Goal: Task Accomplishment & Management: Manage account settings

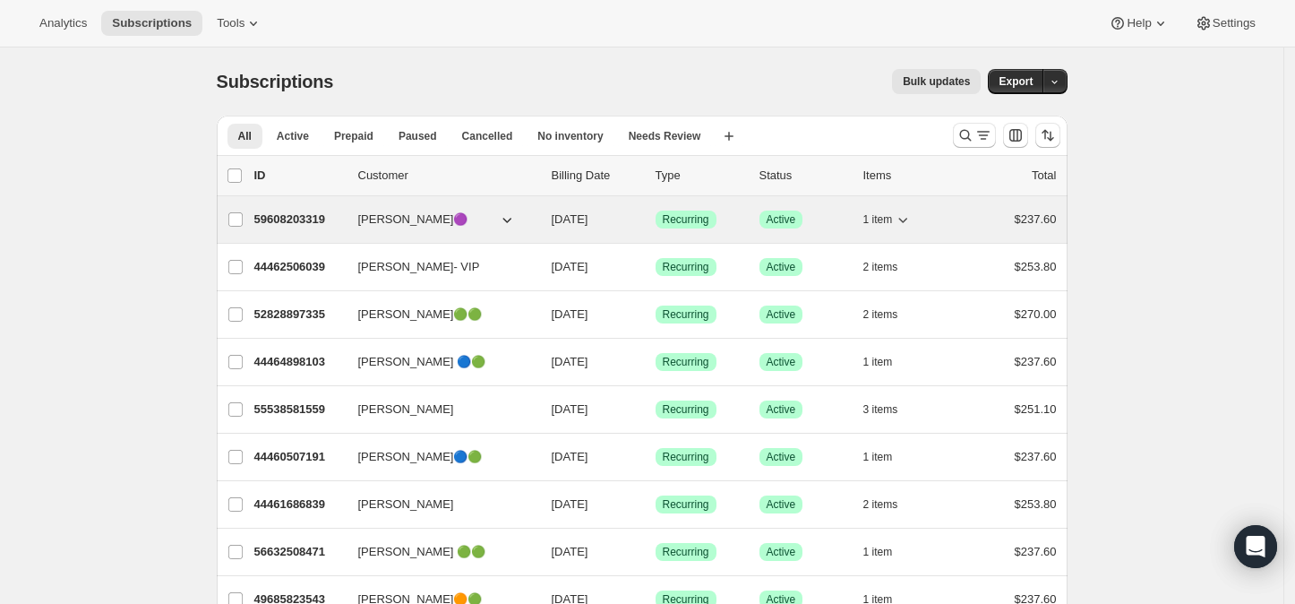
click at [908, 219] on icon "button" at bounding box center [903, 219] width 18 height 18
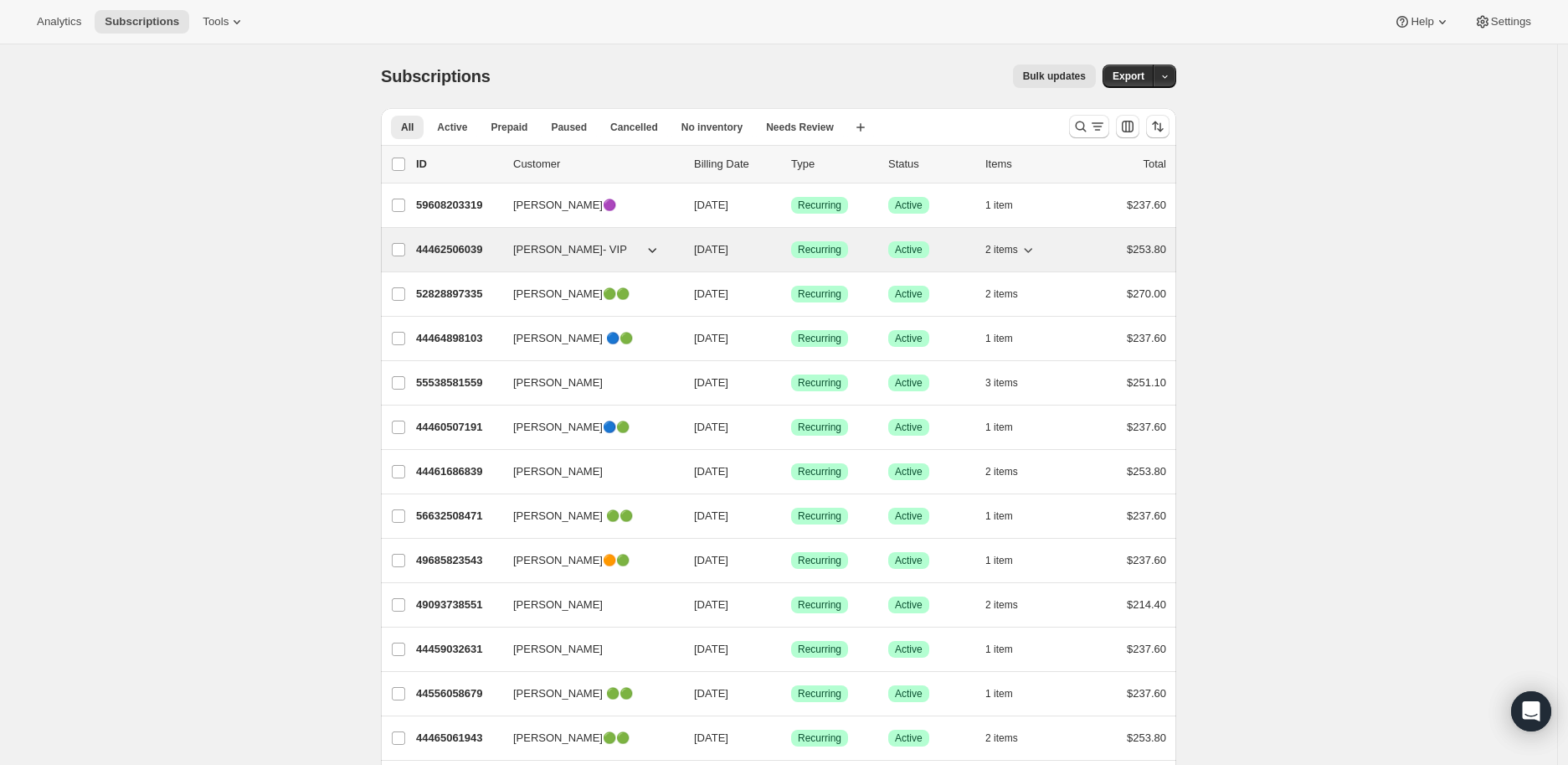
click at [1034, 247] on icon "button" at bounding box center [1029, 250] width 17 height 17
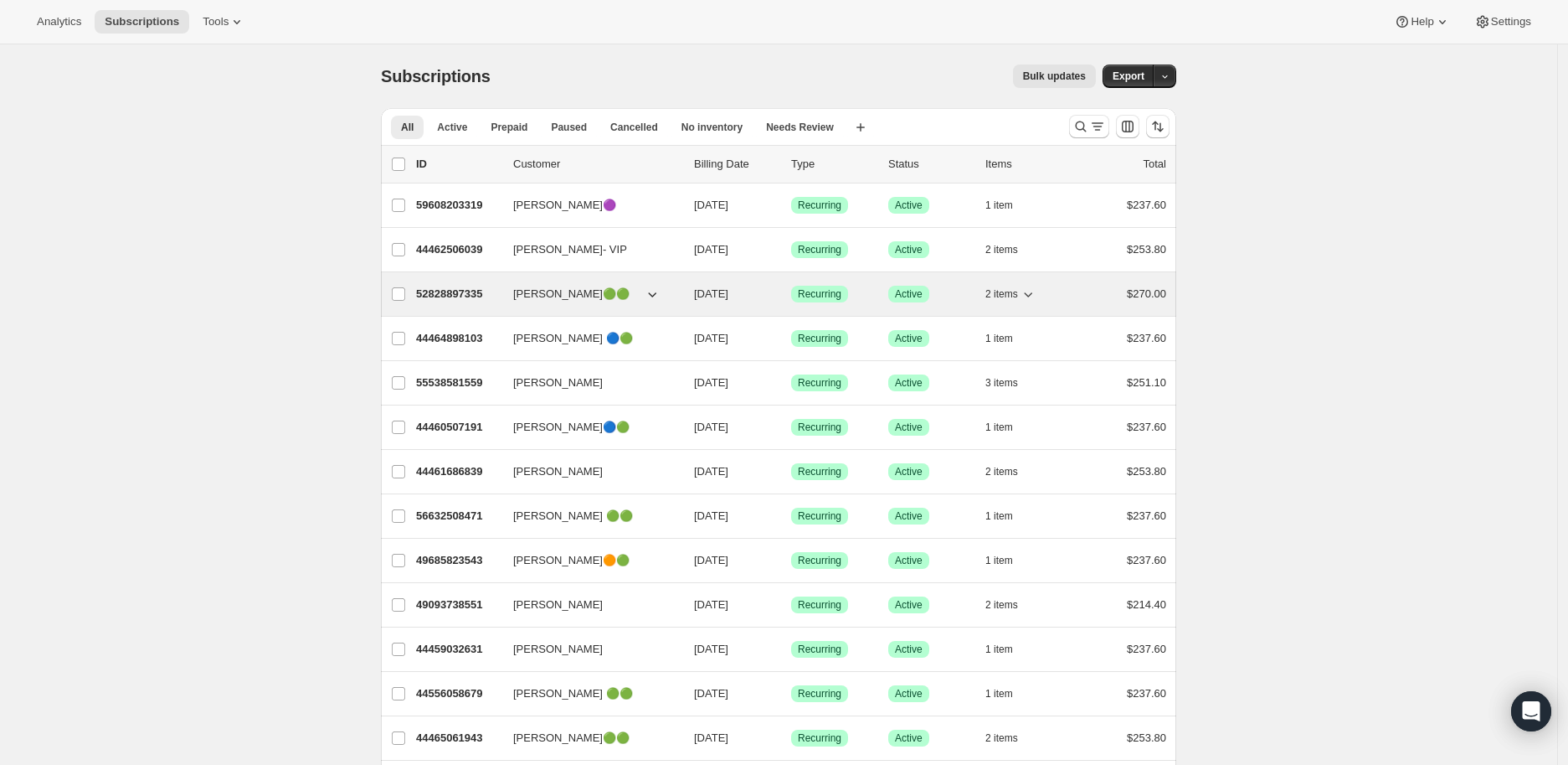
click at [1034, 296] on icon "button" at bounding box center [1029, 294] width 17 height 17
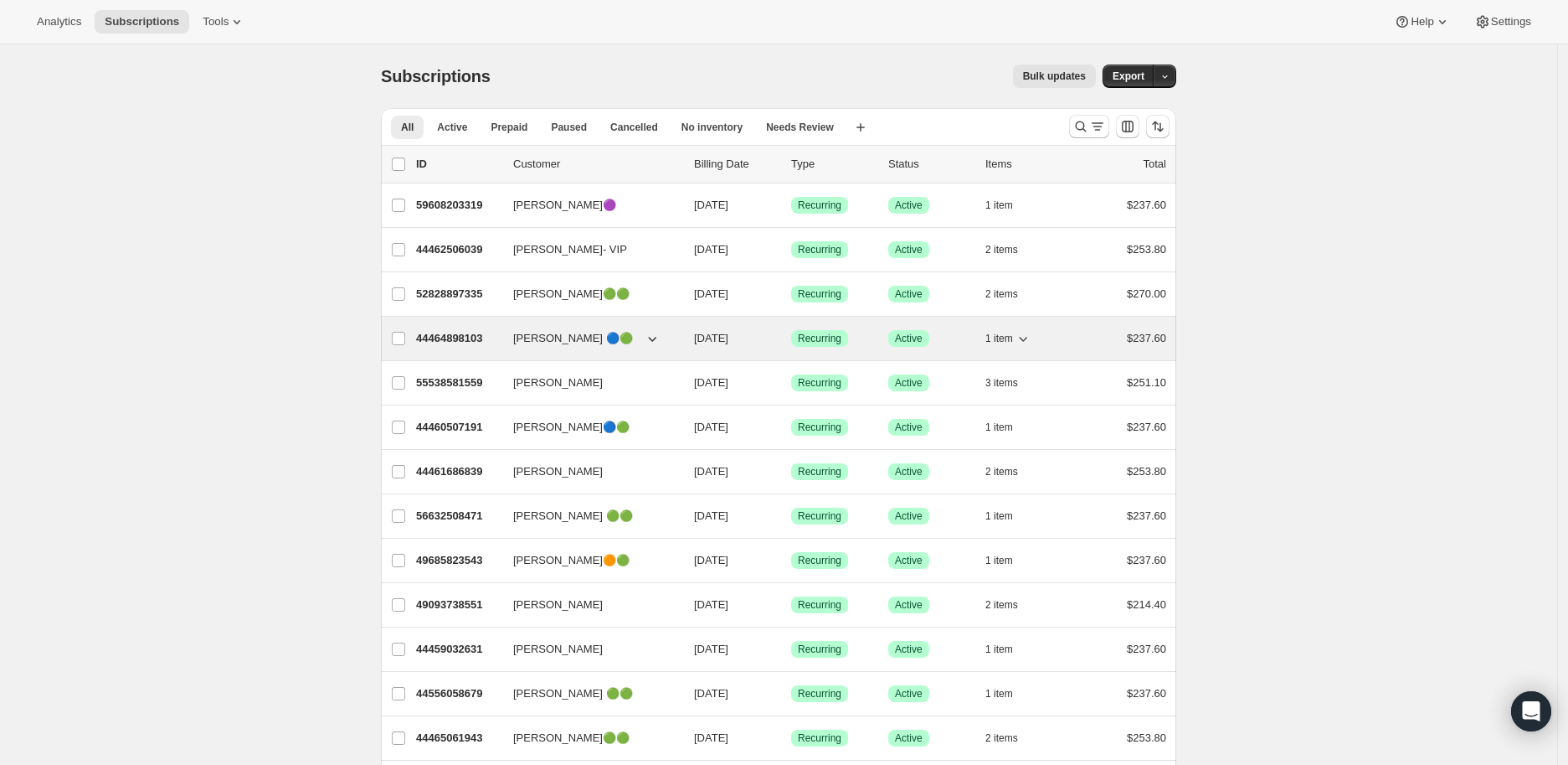
click at [1028, 339] on icon "button" at bounding box center [1023, 339] width 17 height 17
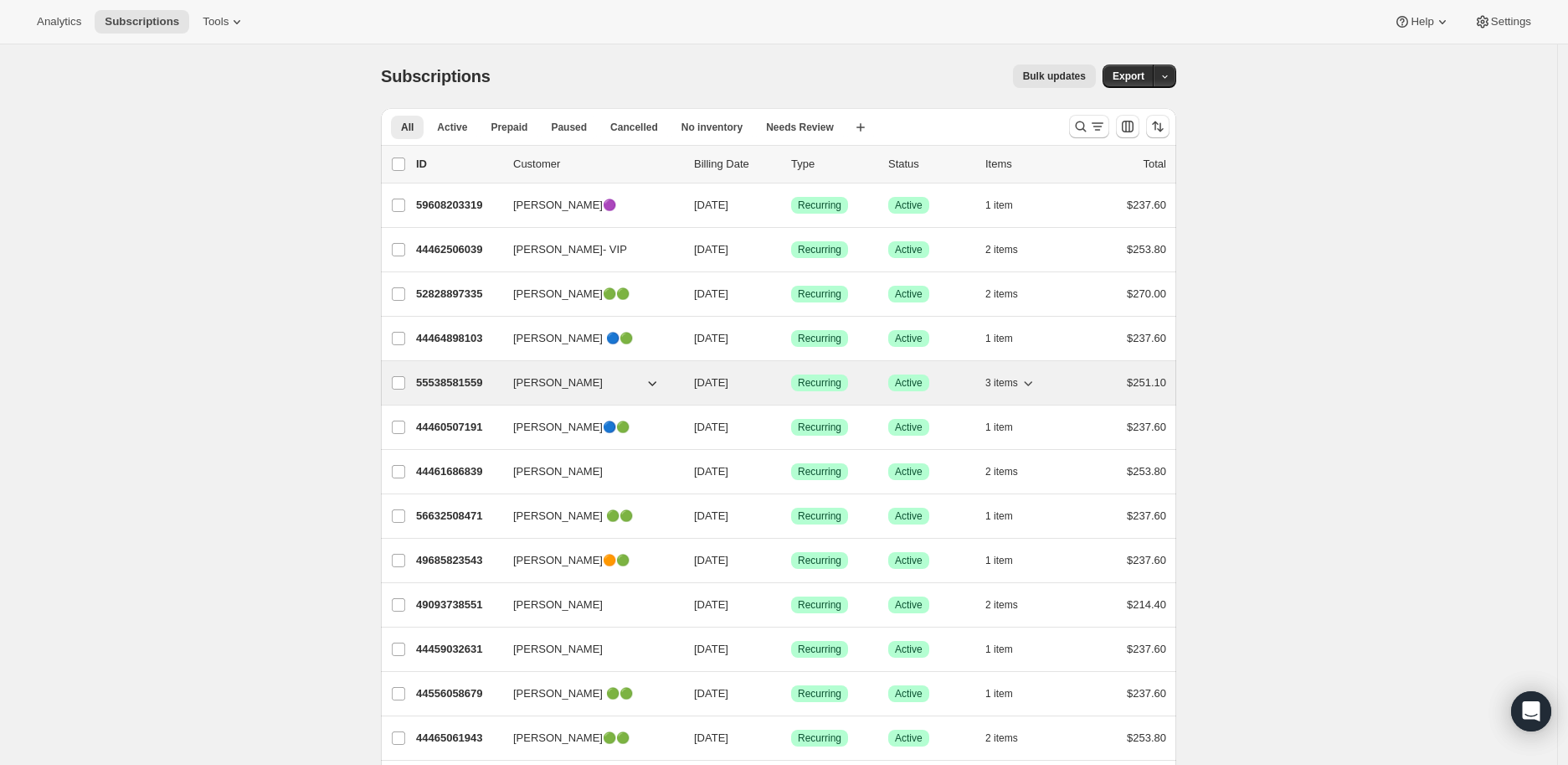
click at [1029, 384] on icon "button" at bounding box center [1029, 382] width 17 height 17
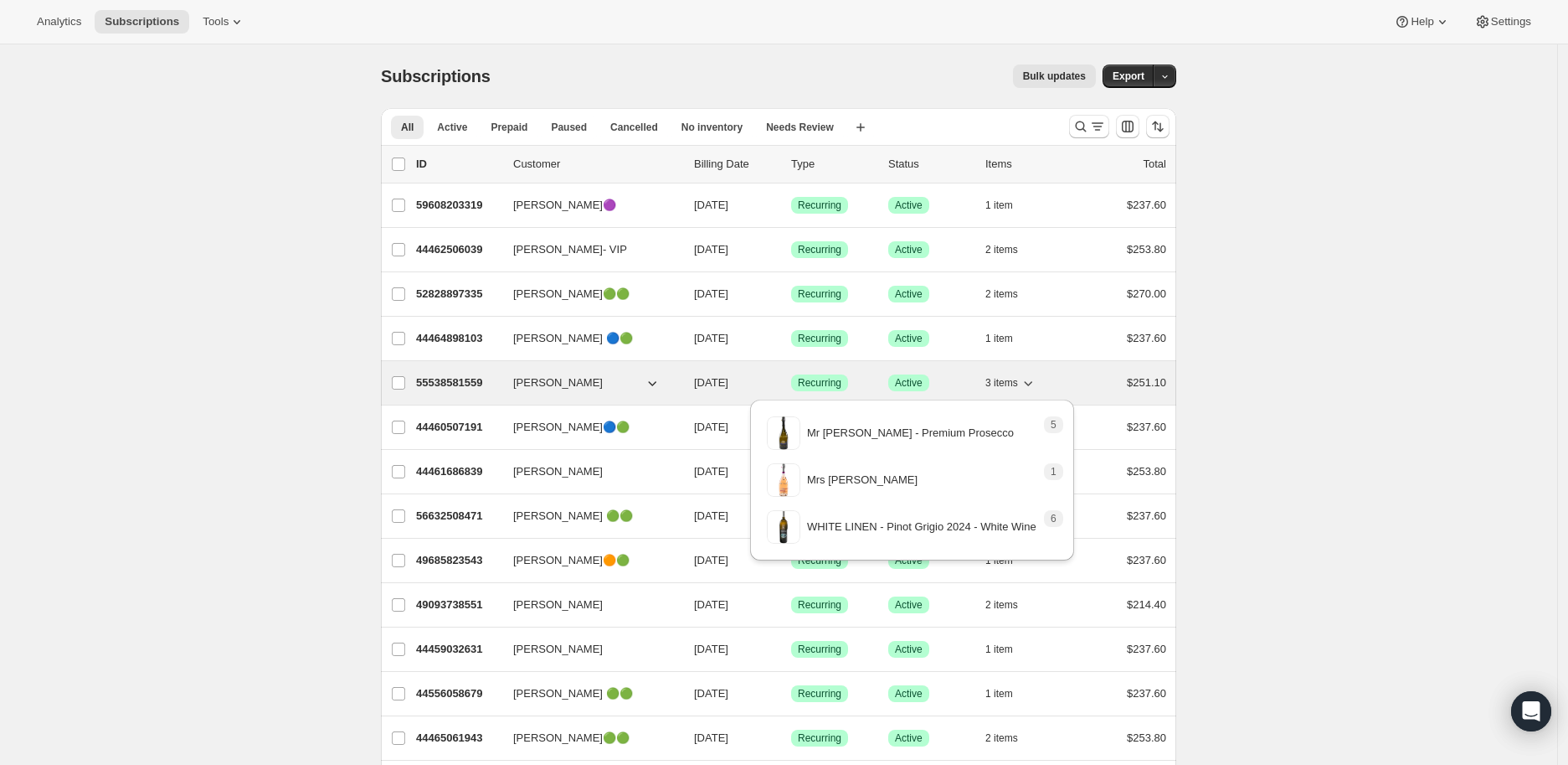
click at [1029, 381] on icon "button" at bounding box center [1029, 382] width 17 height 17
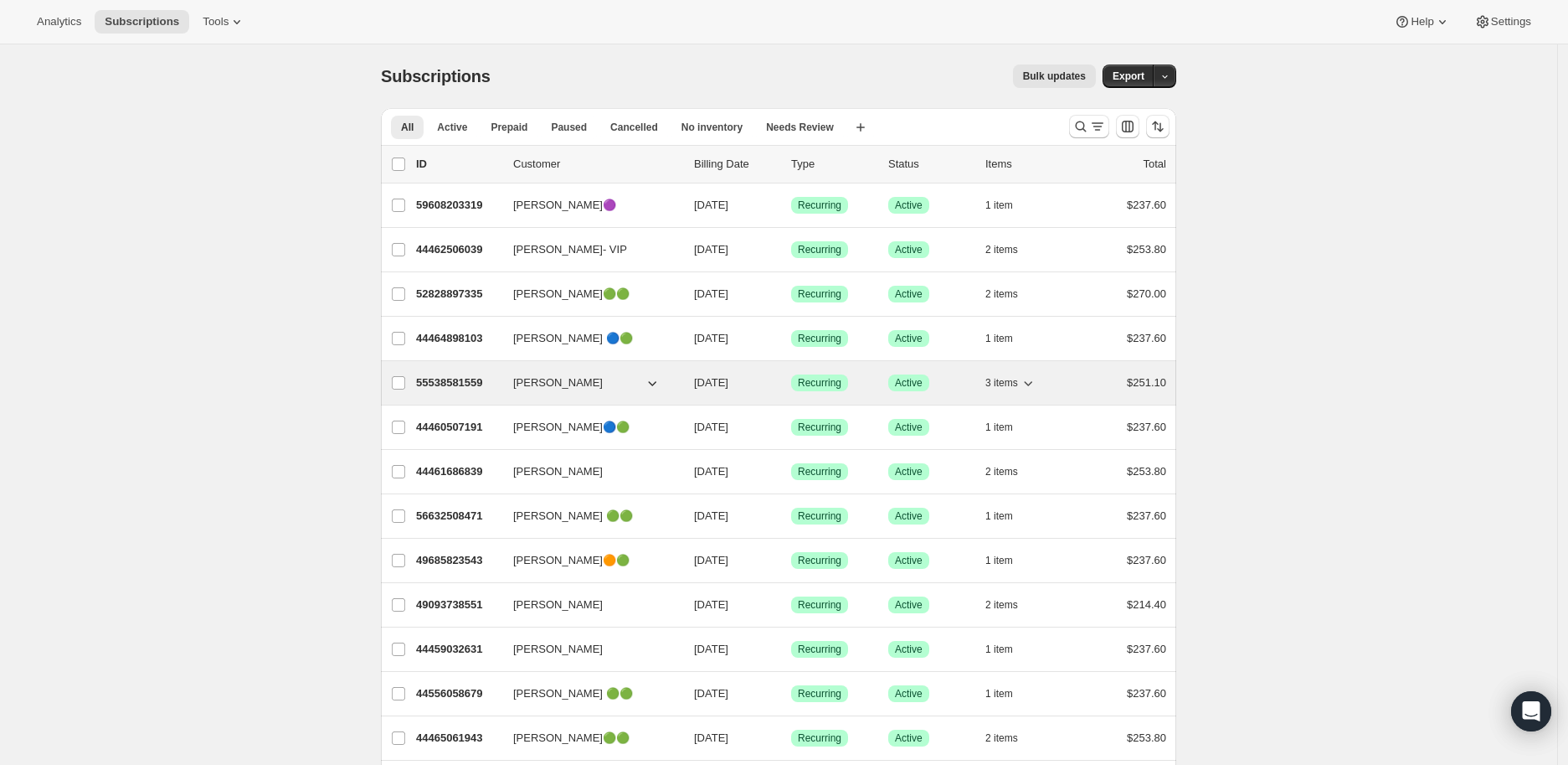
click at [1034, 382] on icon "button" at bounding box center [1029, 382] width 17 height 17
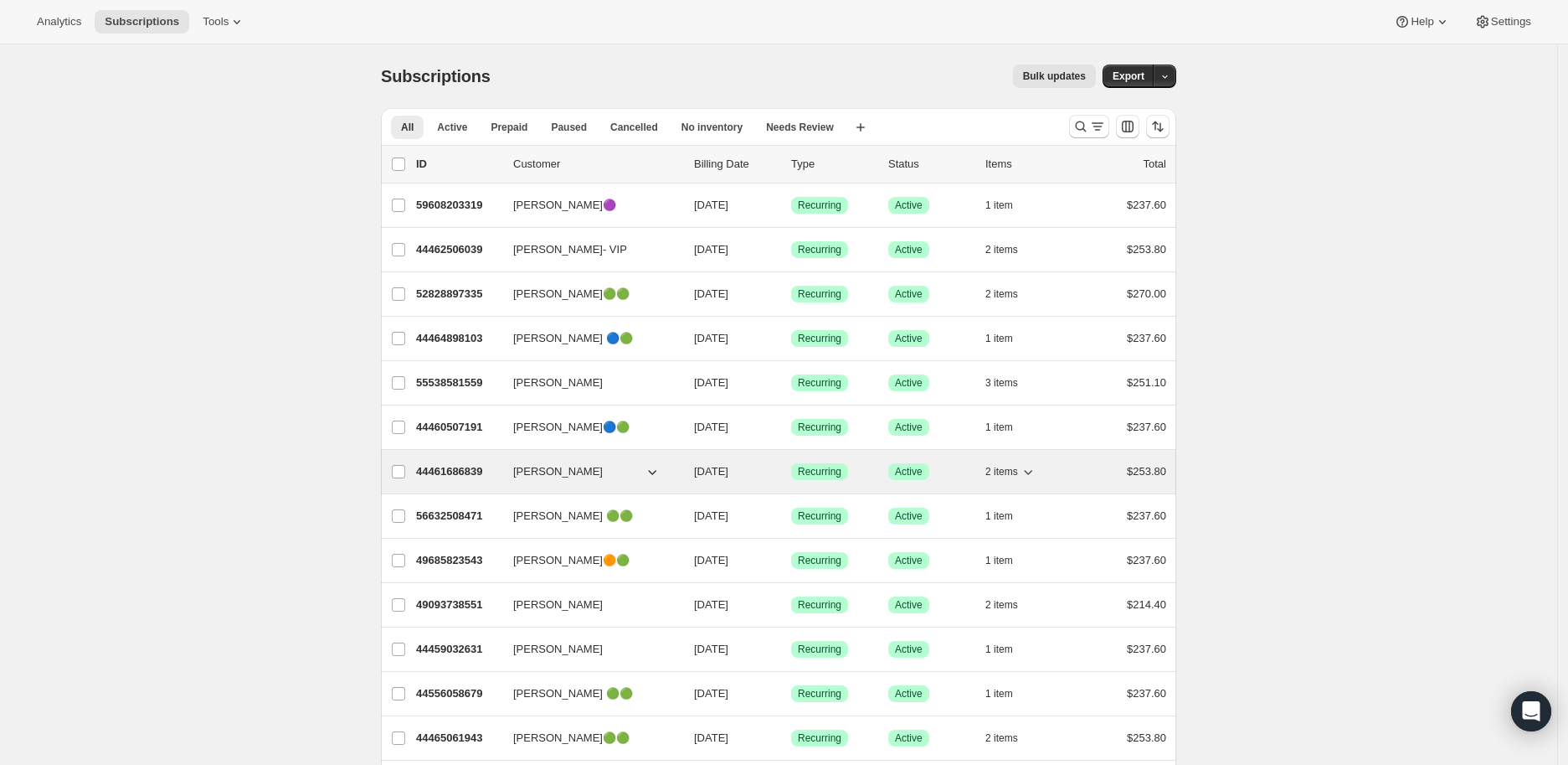
click at [1034, 476] on icon "button" at bounding box center [1029, 471] width 17 height 17
click at [1037, 472] on icon "button" at bounding box center [1029, 471] width 17 height 17
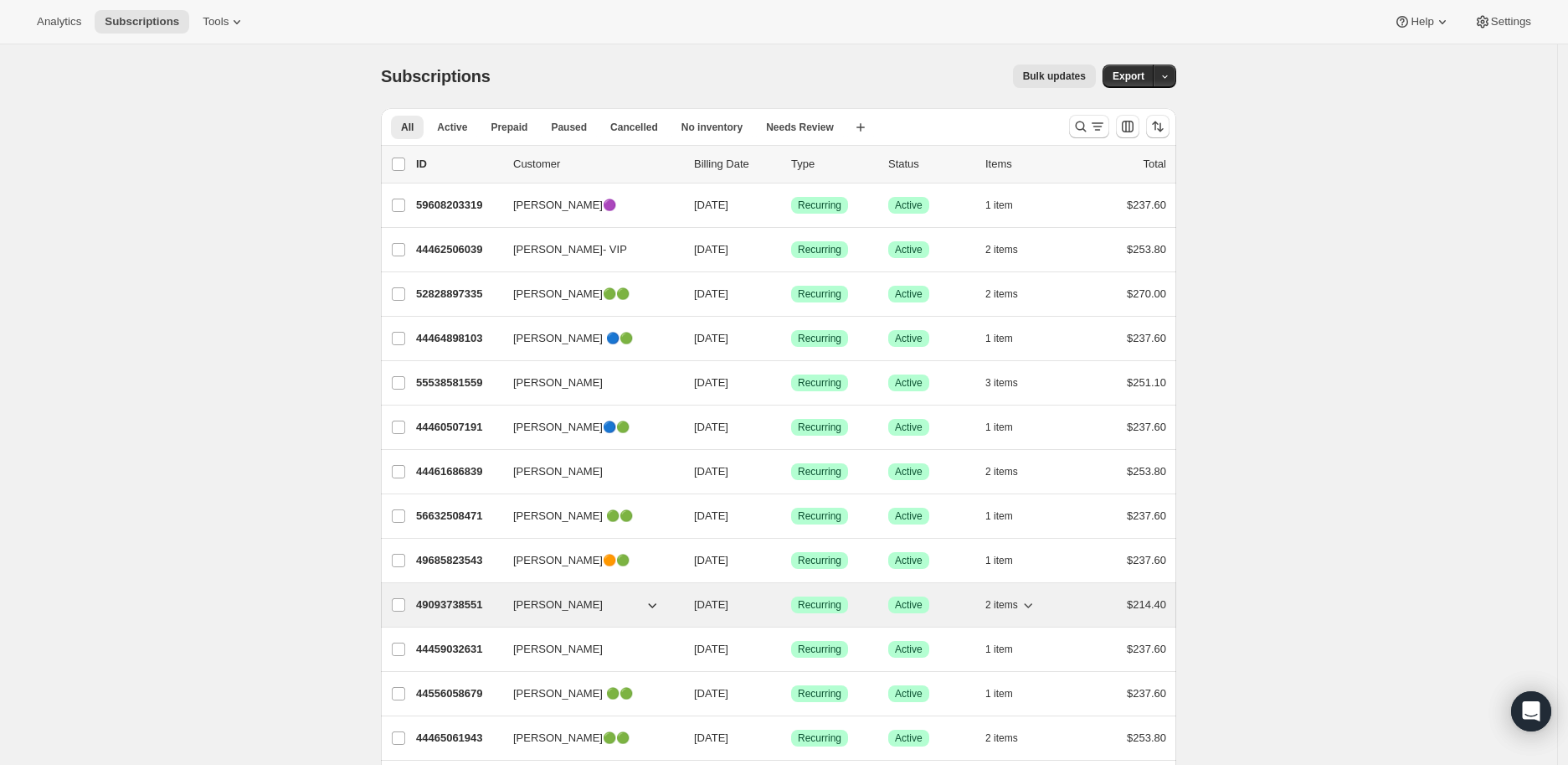
click at [1032, 564] on icon "button" at bounding box center [1029, 605] width 17 height 17
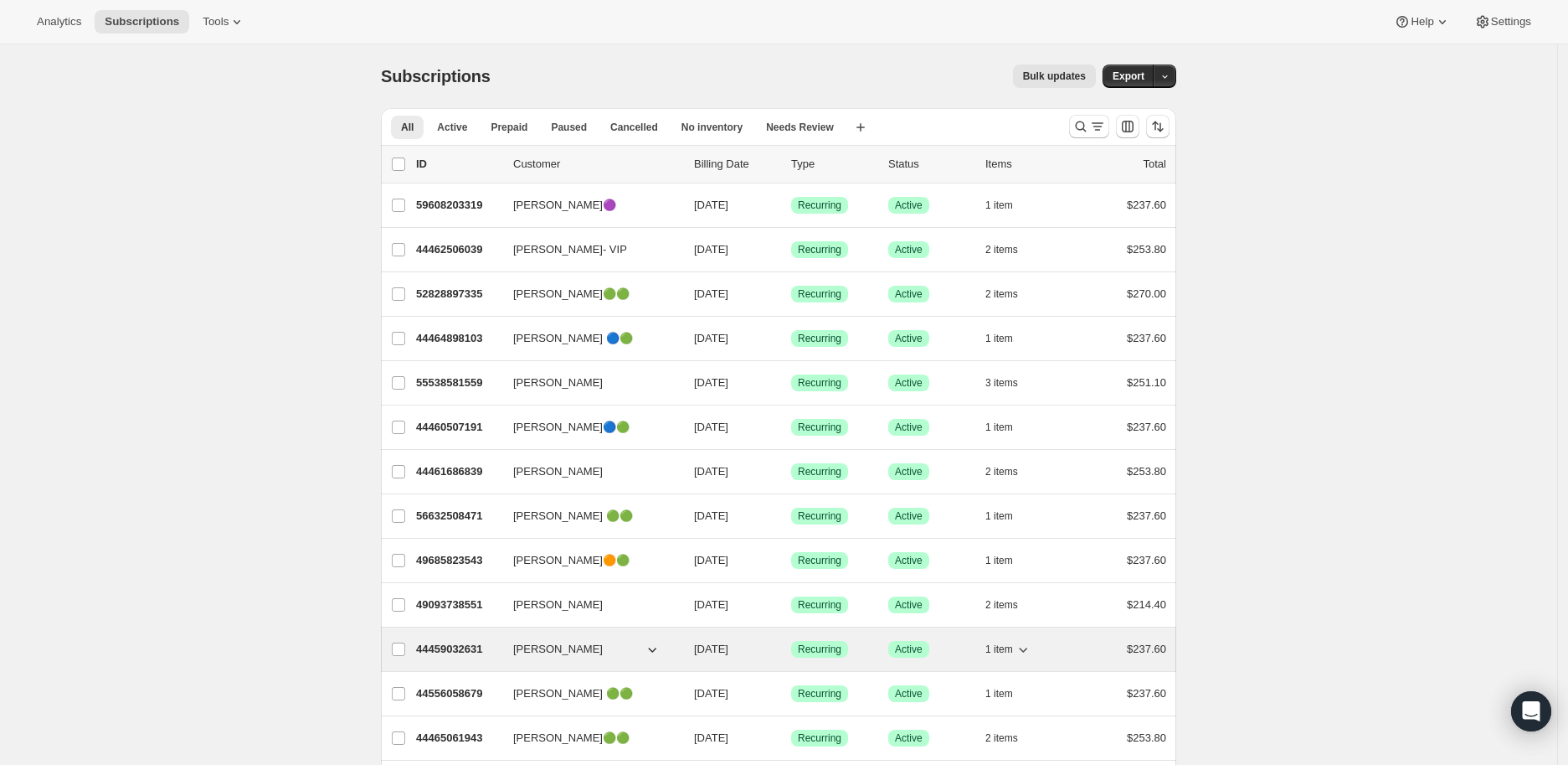
click at [1031, 564] on icon "button" at bounding box center [1023, 649] width 17 height 17
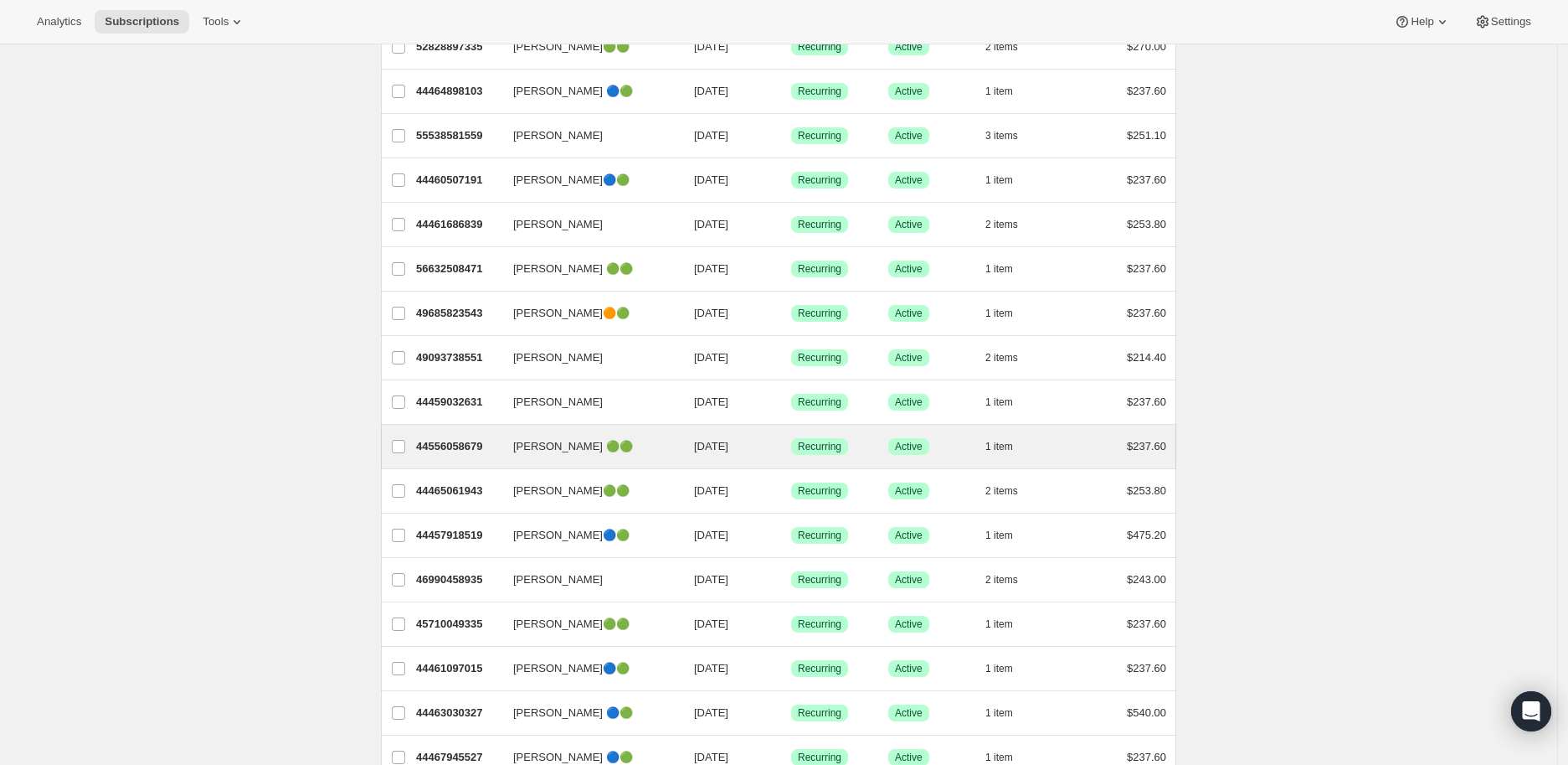
scroll to position [279, 0]
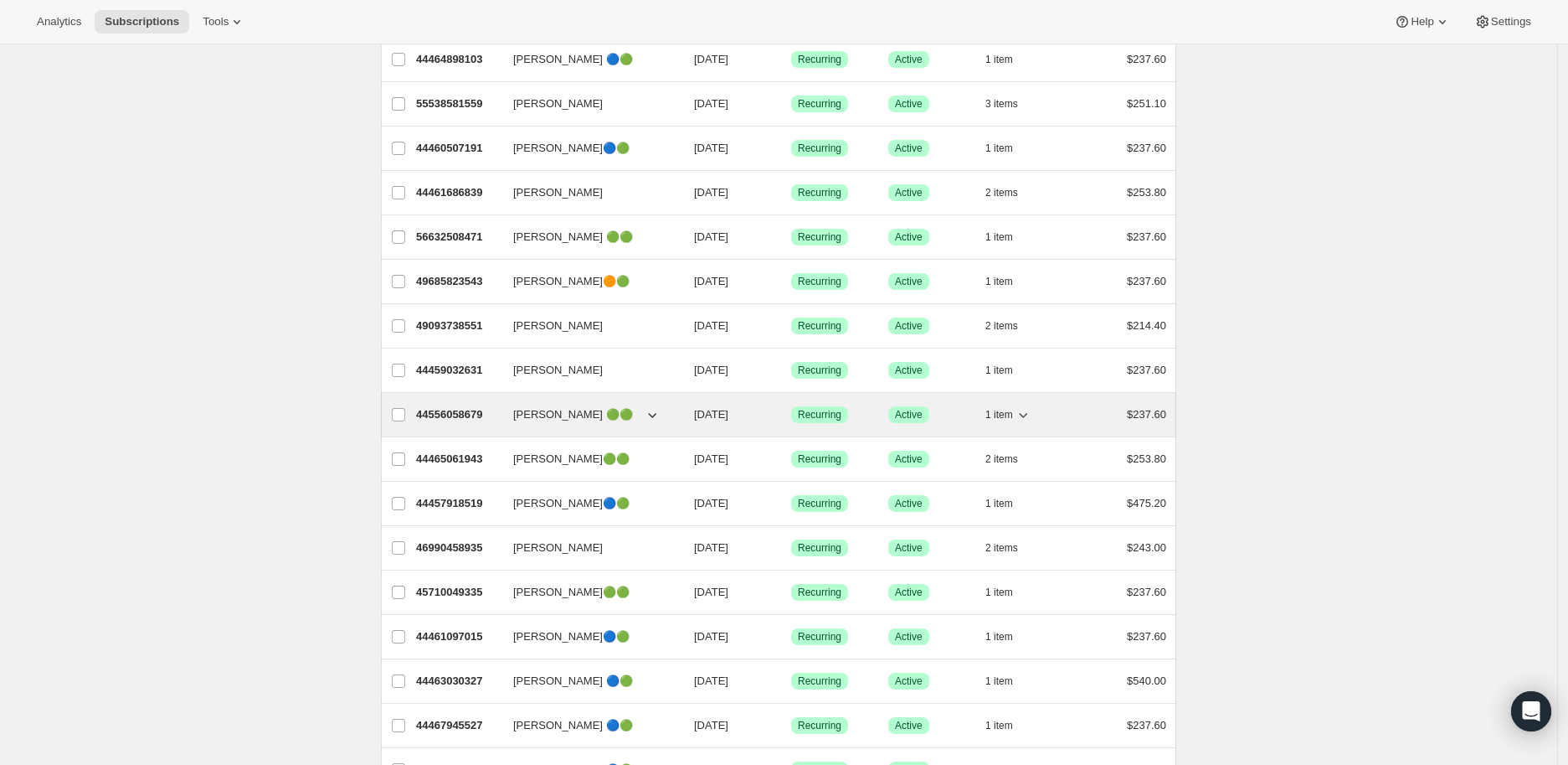
click at [1026, 414] on icon "button" at bounding box center [1023, 414] width 8 height 5
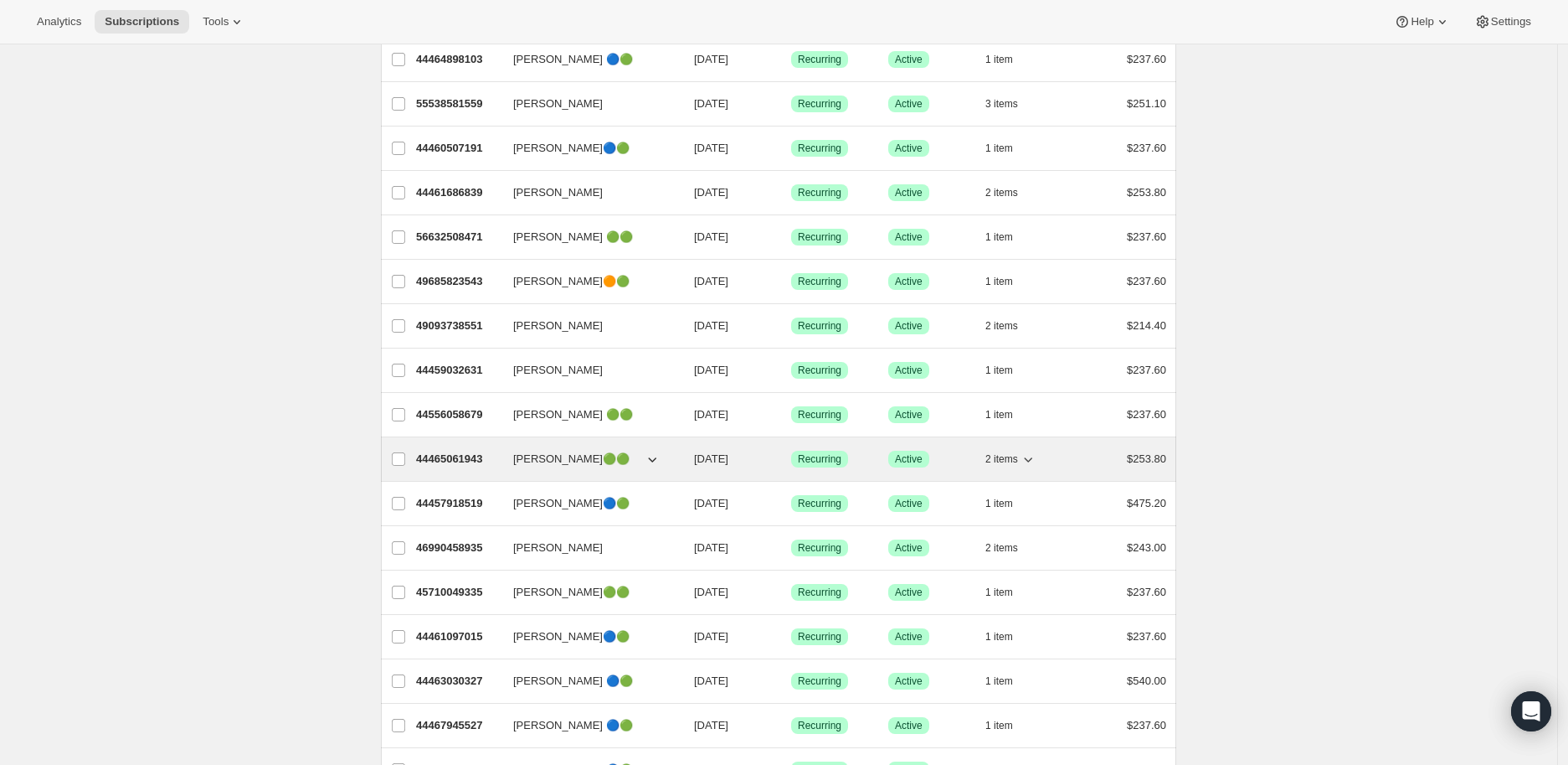
click at [1037, 461] on icon "button" at bounding box center [1029, 459] width 17 height 17
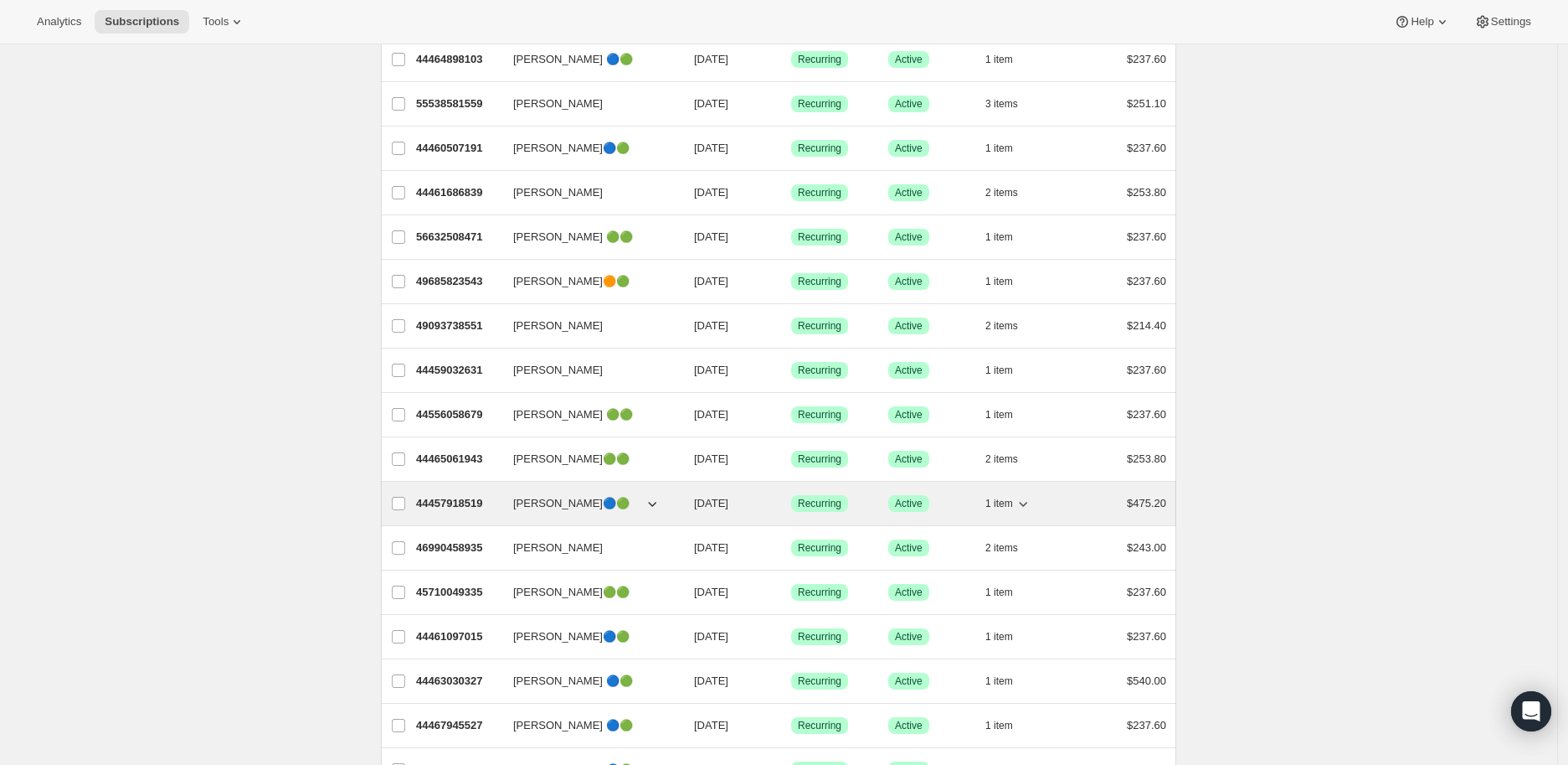
click at [1029, 502] on icon "button" at bounding box center [1023, 503] width 17 height 17
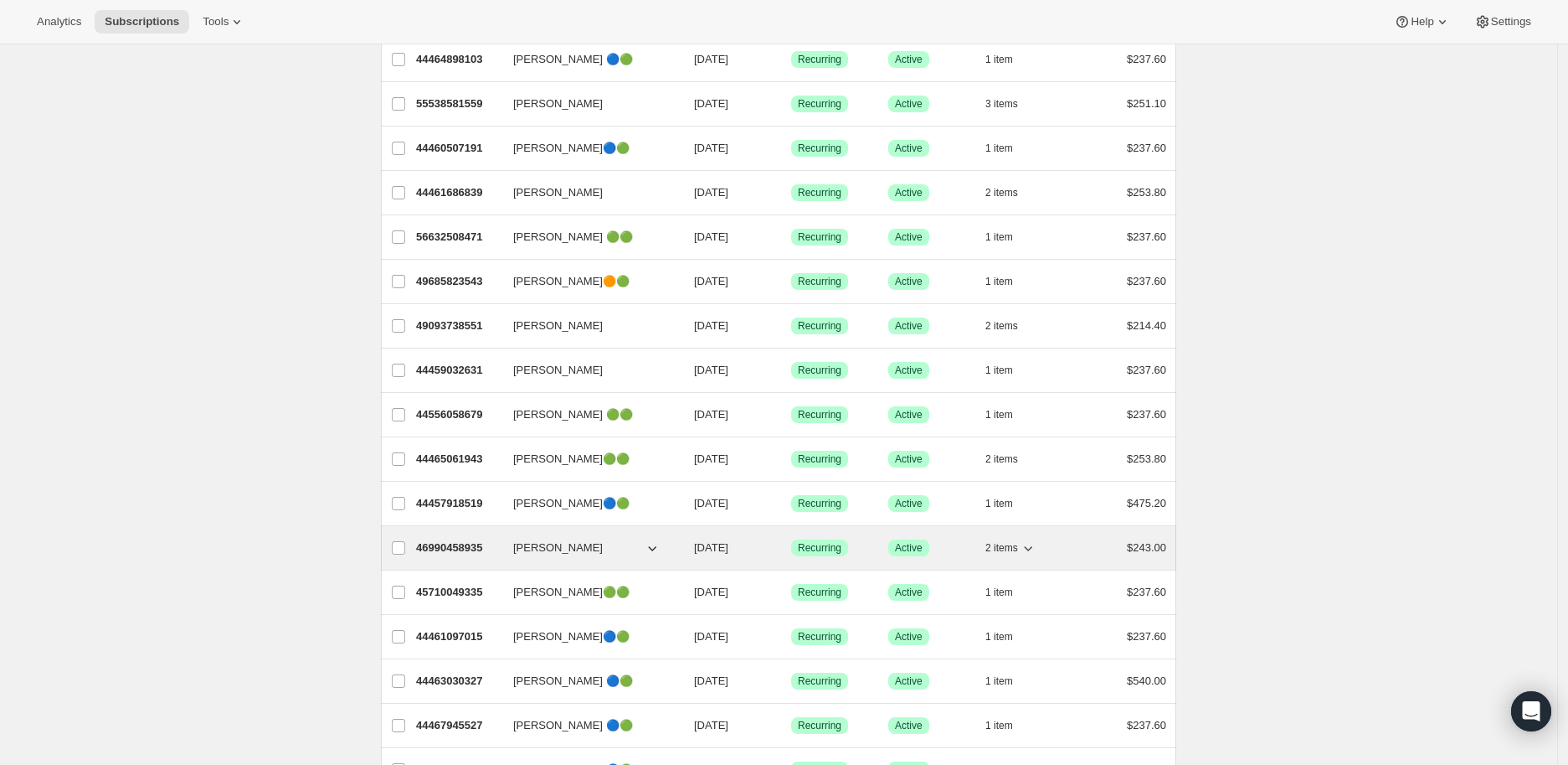
click at [1036, 545] on icon "button" at bounding box center [1029, 548] width 17 height 17
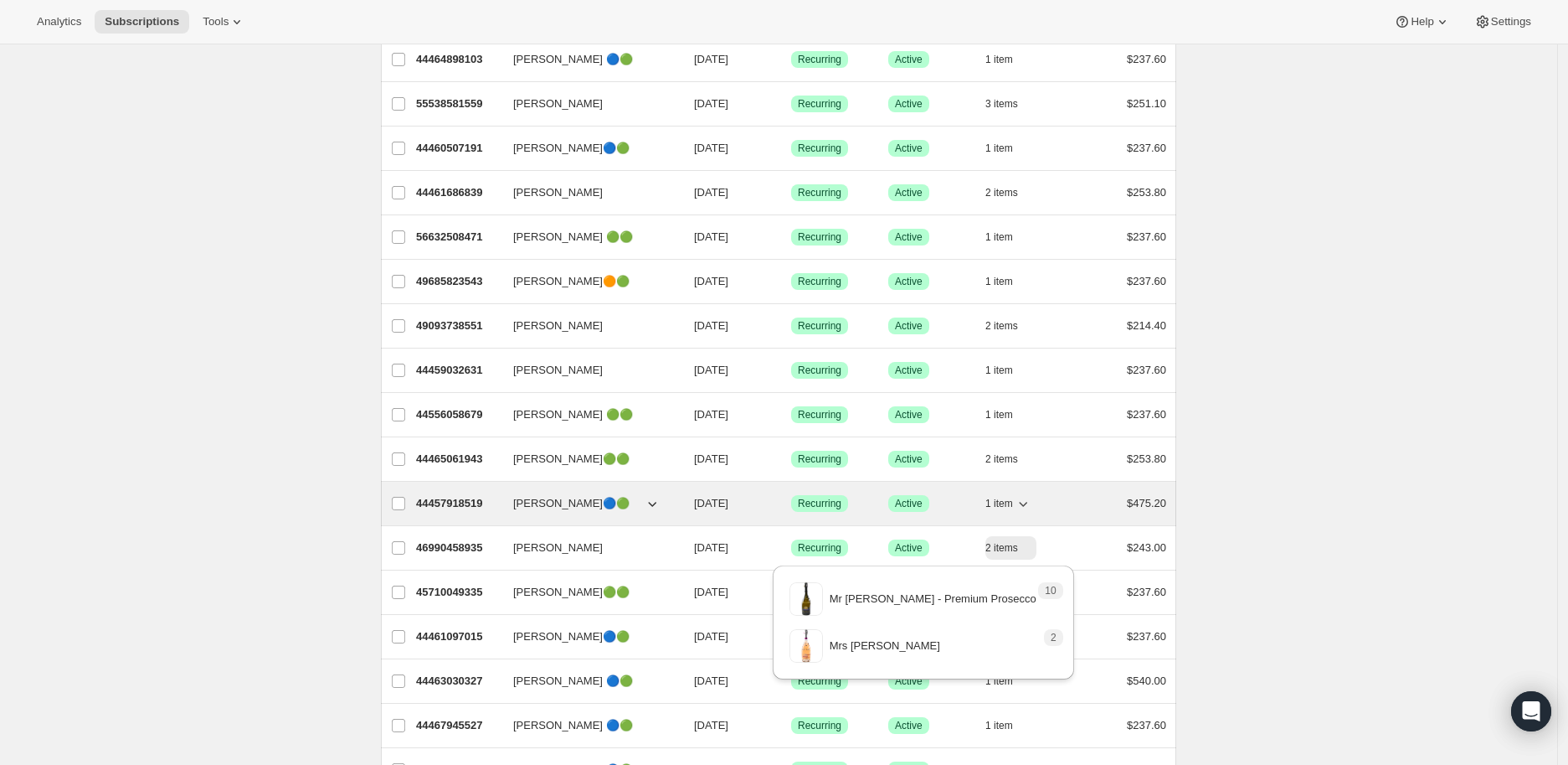
click at [1029, 504] on icon "button" at bounding box center [1023, 503] width 17 height 17
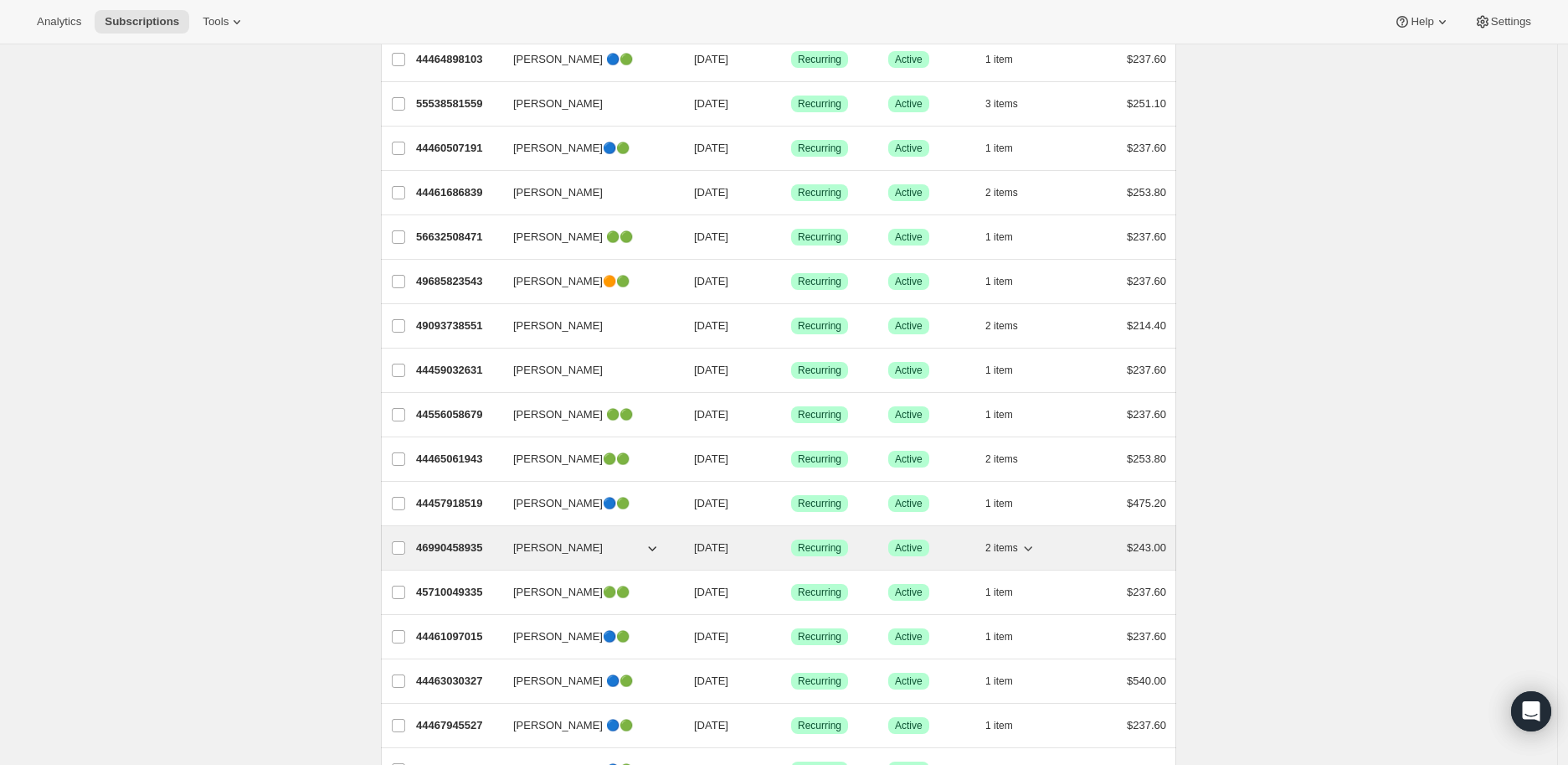
click at [1034, 552] on icon "button" at bounding box center [1029, 548] width 17 height 17
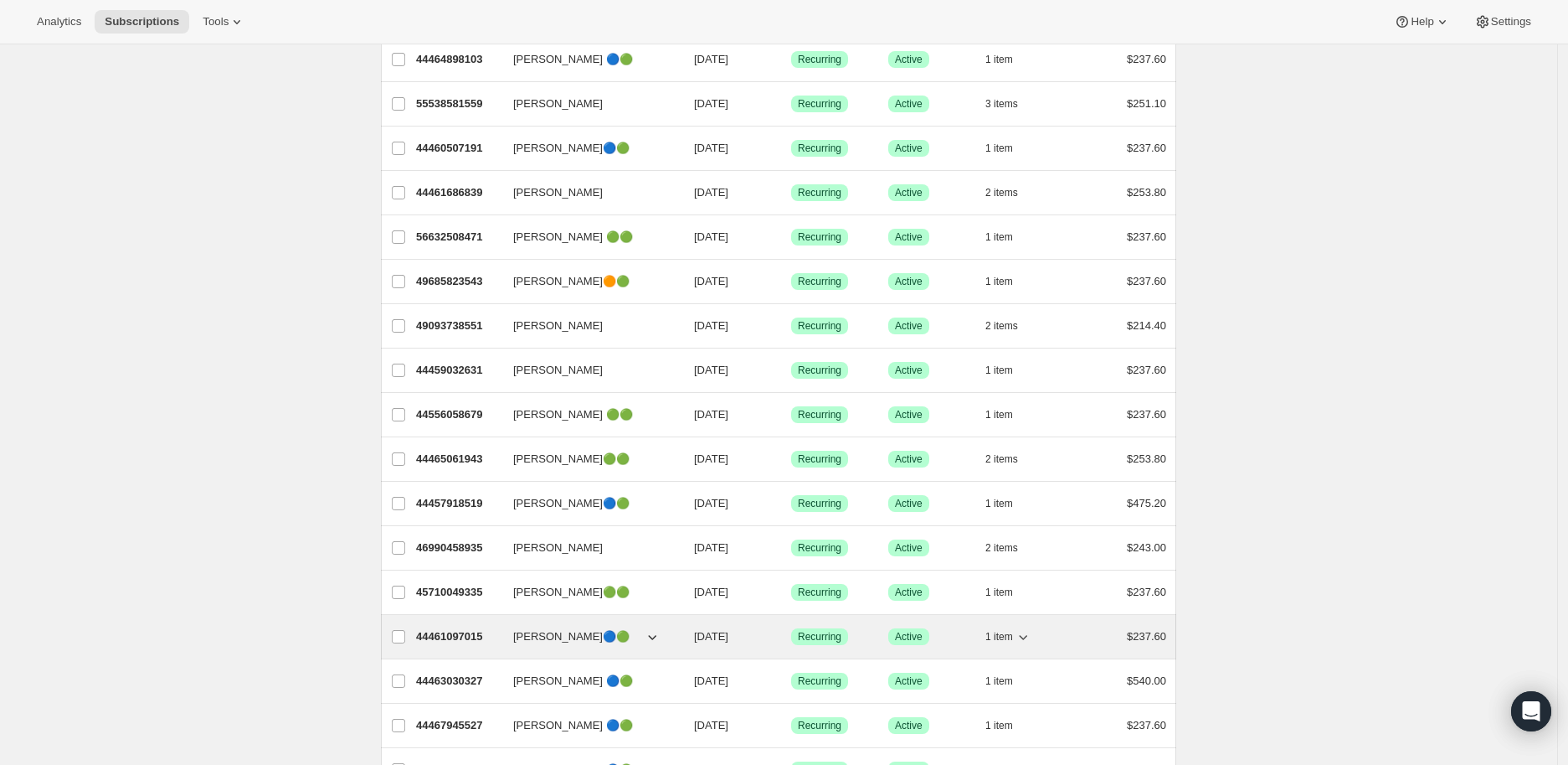
click at [1031, 564] on icon "button" at bounding box center [1023, 637] width 17 height 17
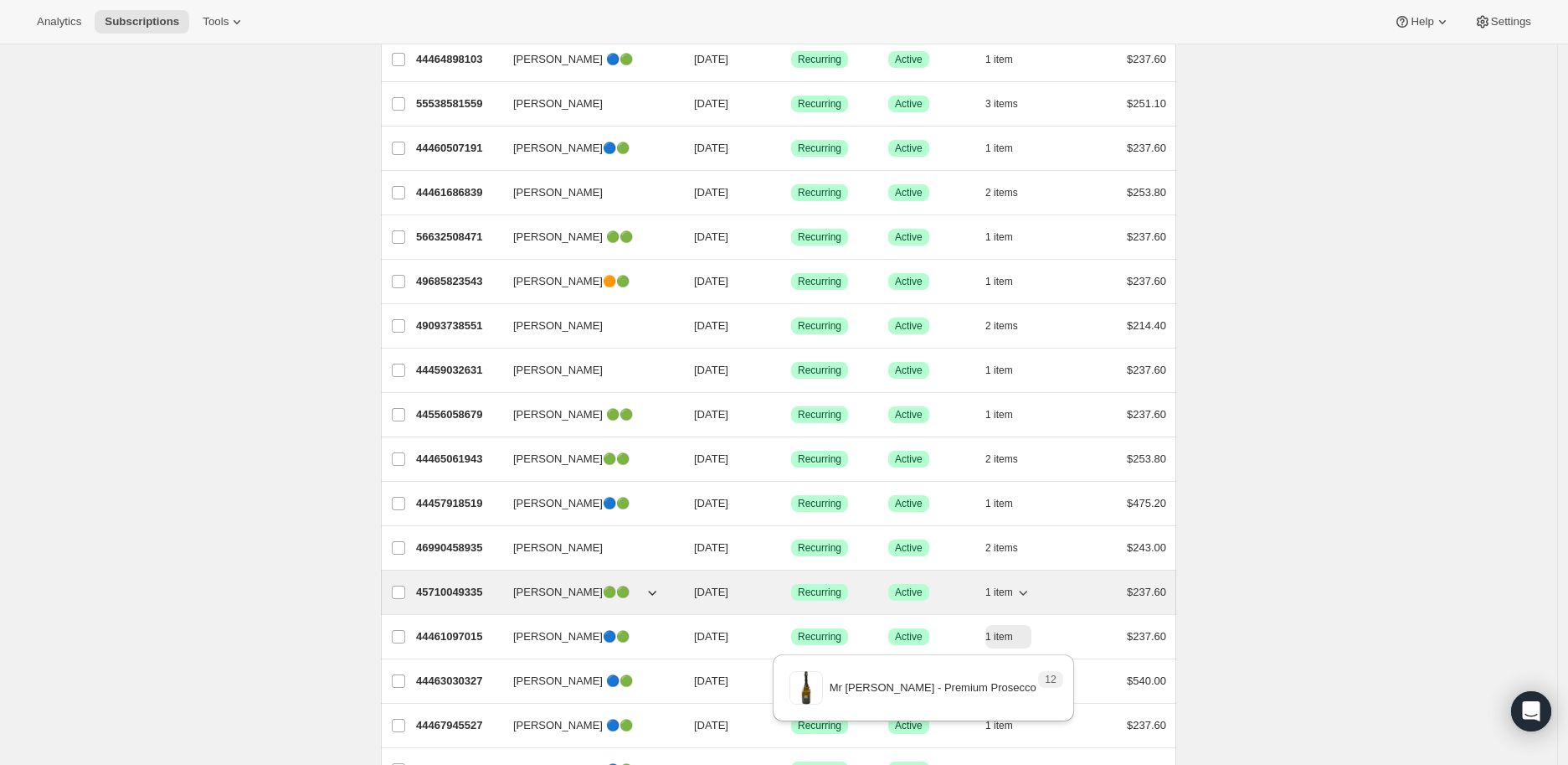
click at [1027, 564] on icon "button" at bounding box center [1023, 592] width 8 height 5
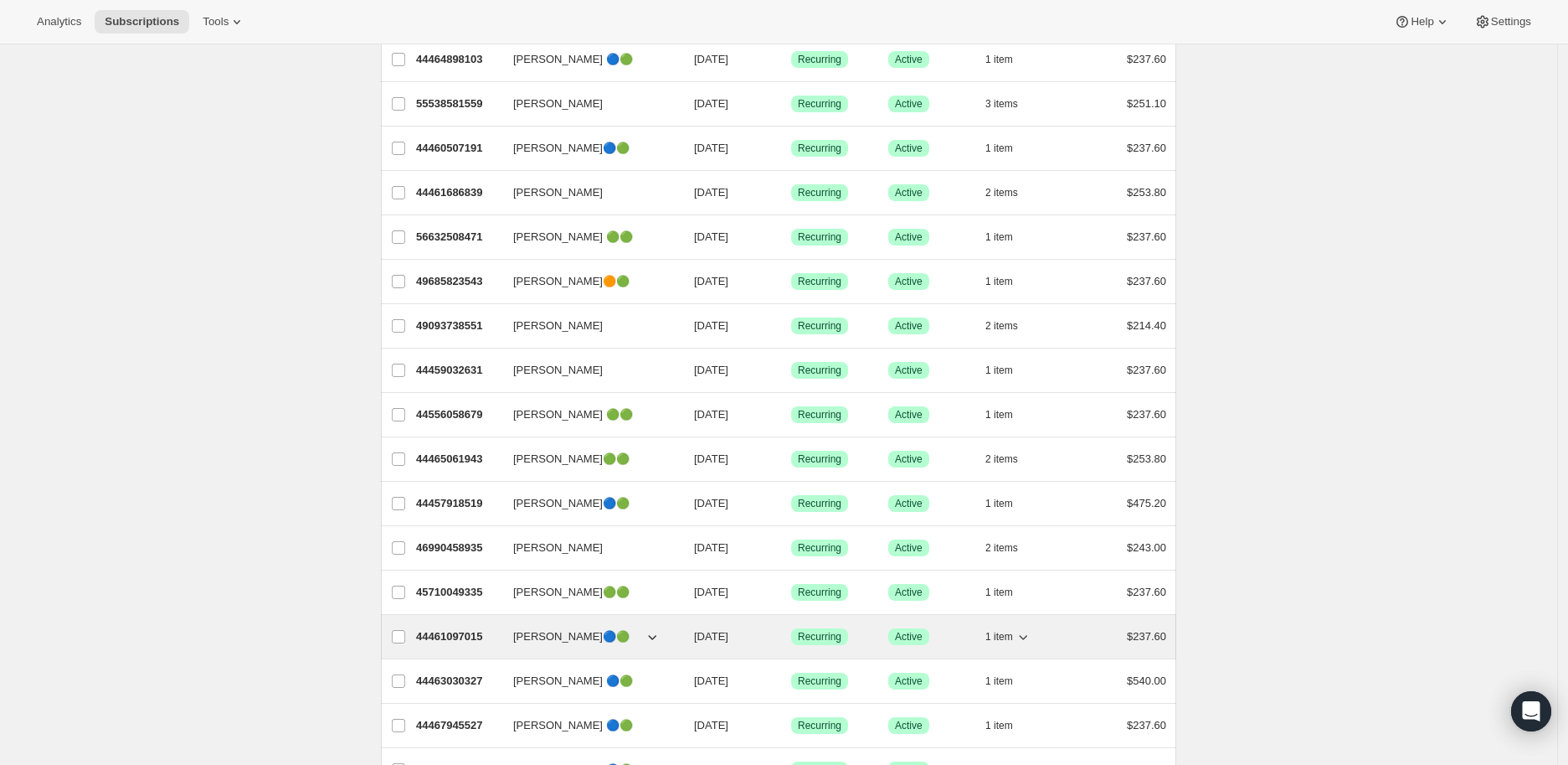
click at [1028, 564] on icon "button" at bounding box center [1023, 637] width 8 height 5
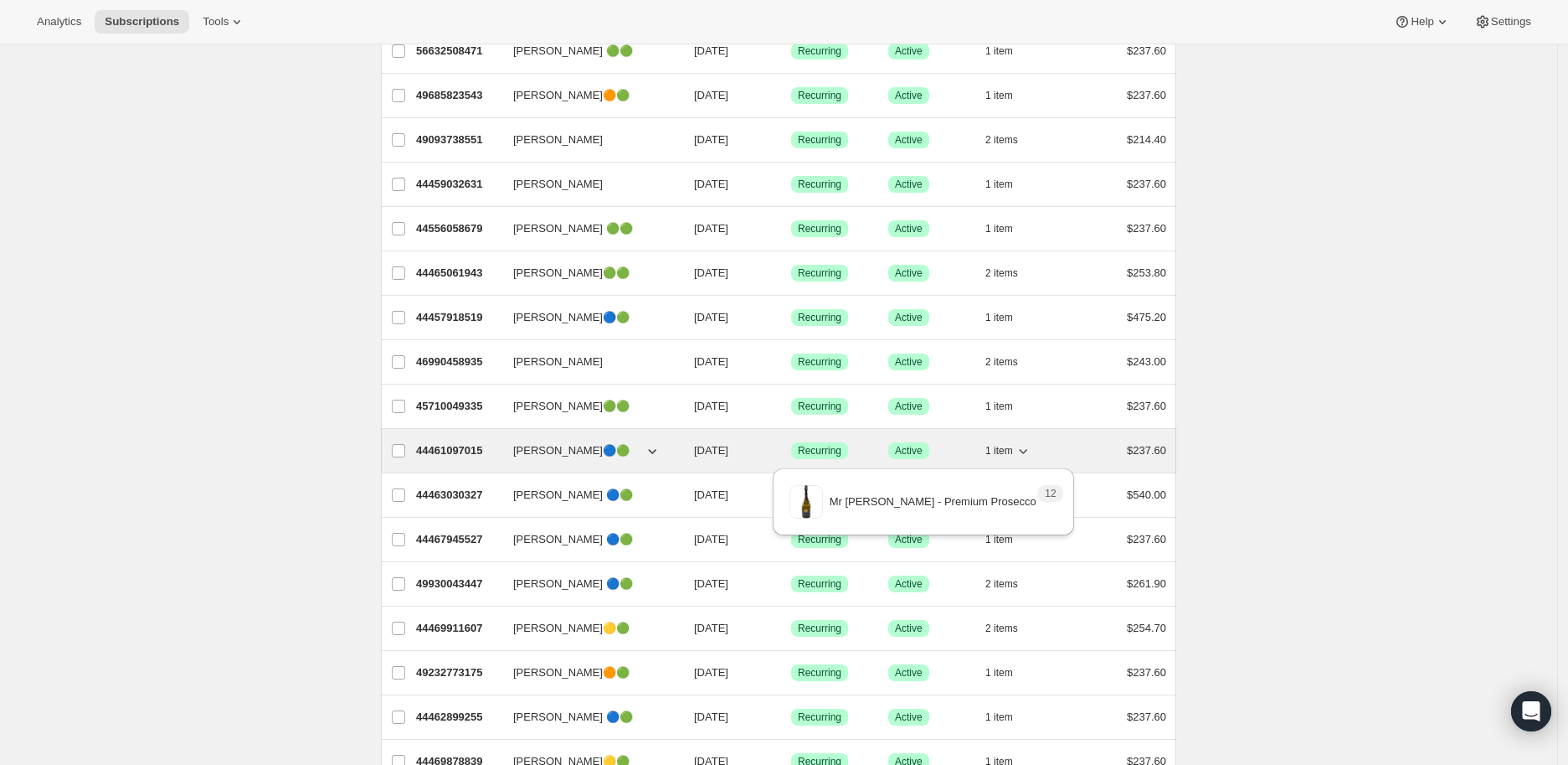
scroll to position [557, 0]
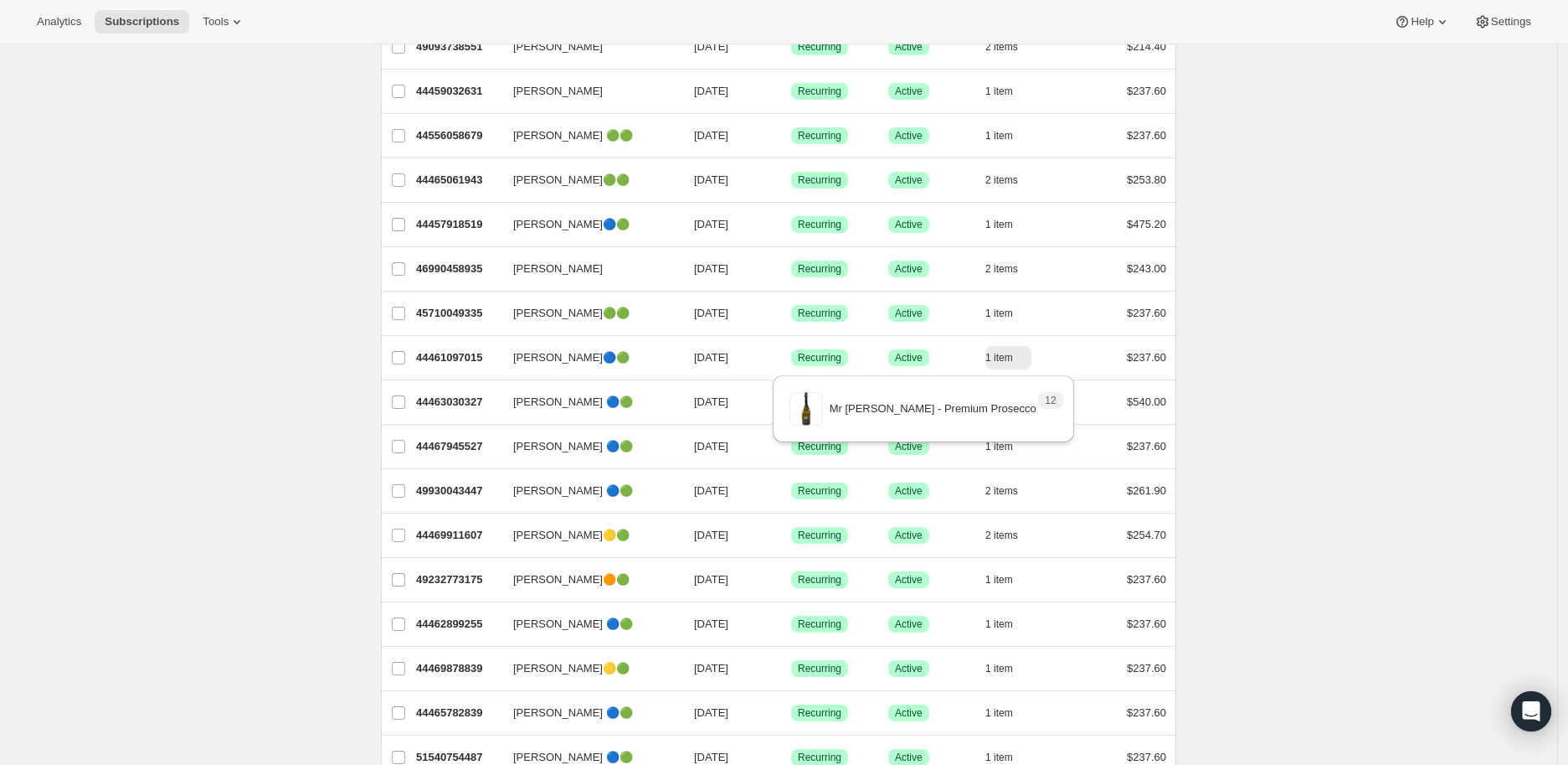
click at [1202, 360] on div "Subscriptions. This page is ready Subscriptions Bulk updates More actions Bulk …" at bounding box center [779, 712] width 1558 height 2451
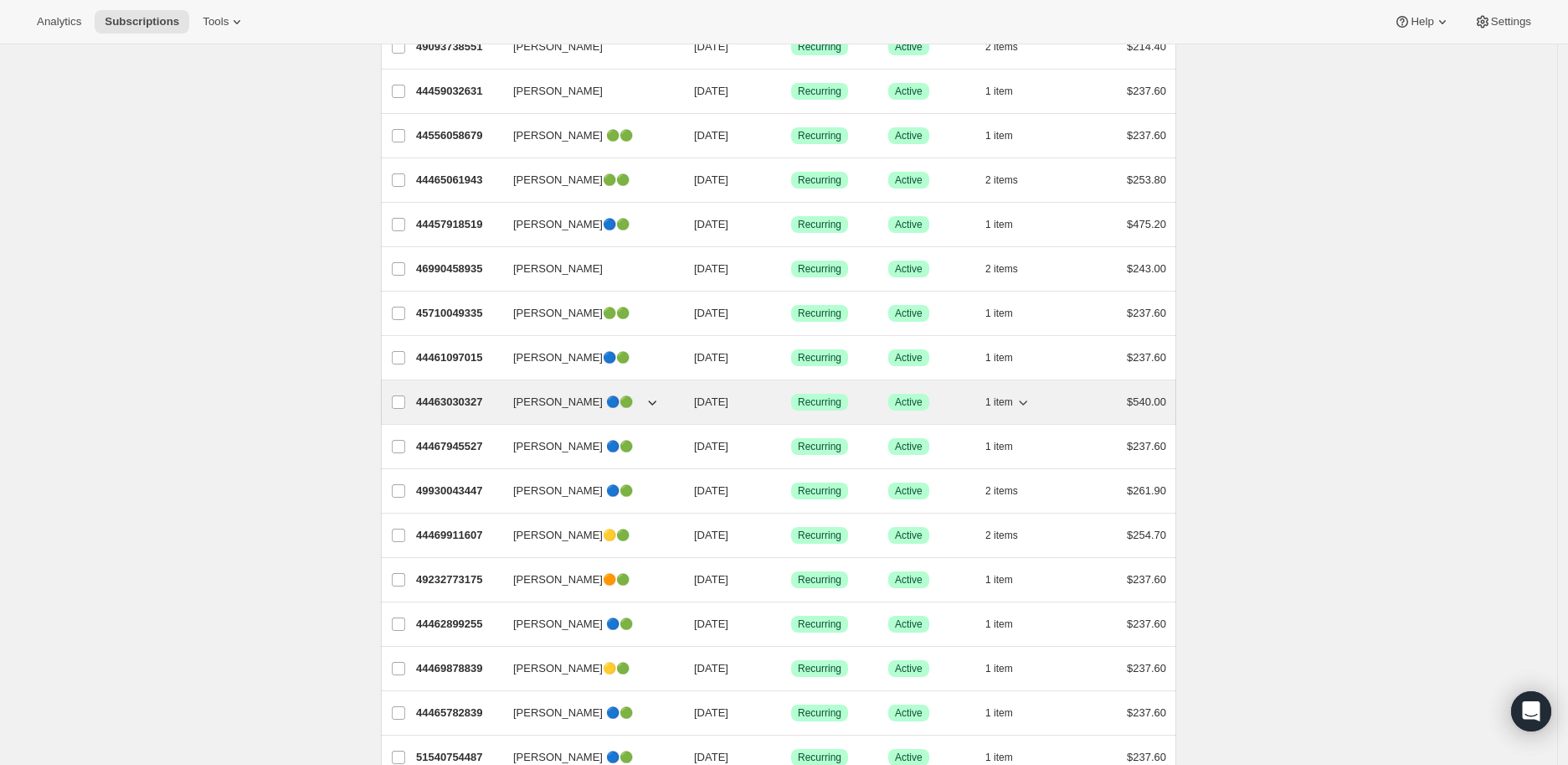
click at [1038, 404] on div "1 item" at bounding box center [1028, 401] width 84 height 23
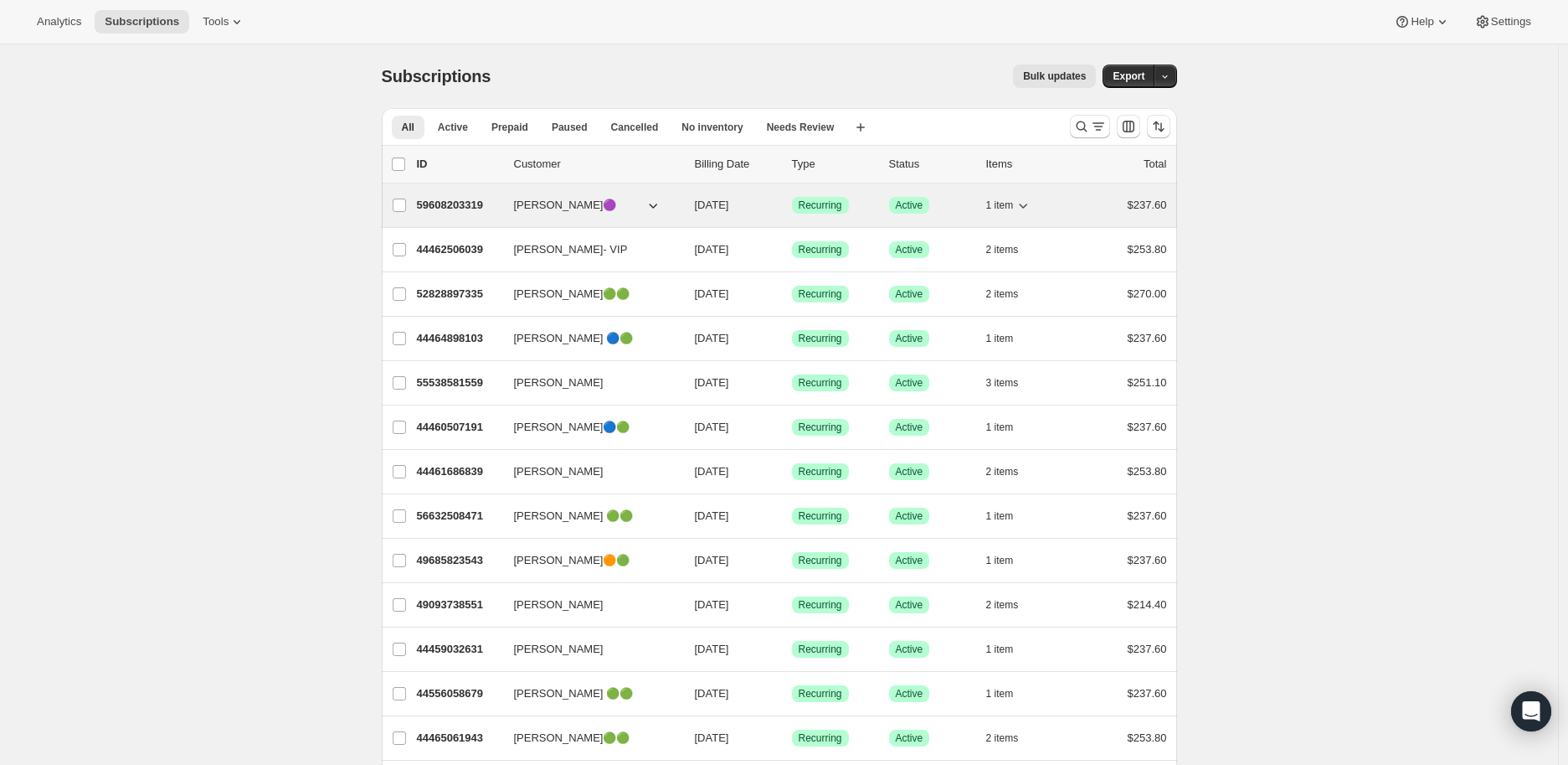
click at [1030, 204] on icon "button" at bounding box center [1023, 205] width 17 height 17
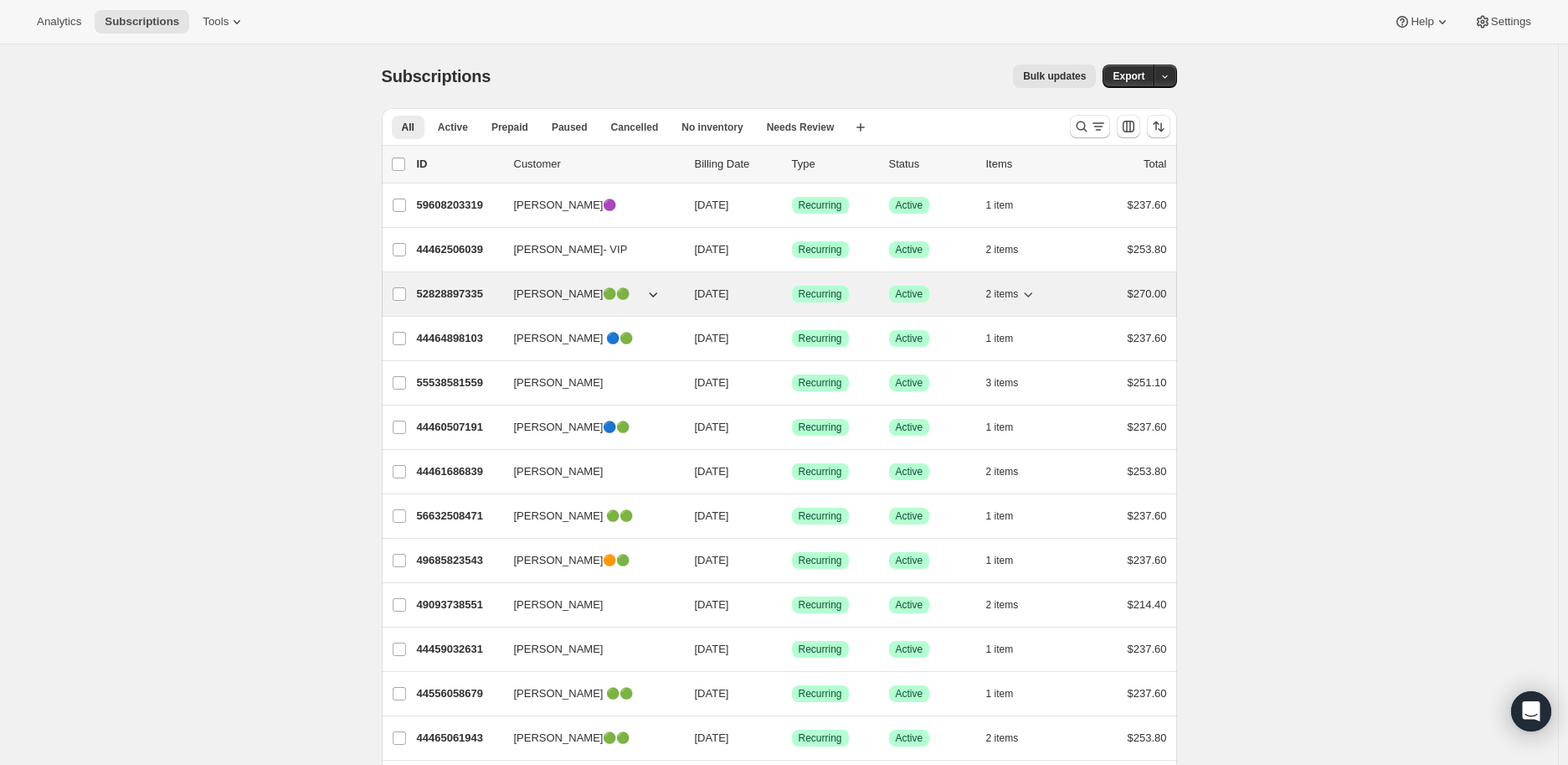
click at [1037, 288] on icon "button" at bounding box center [1029, 294] width 17 height 17
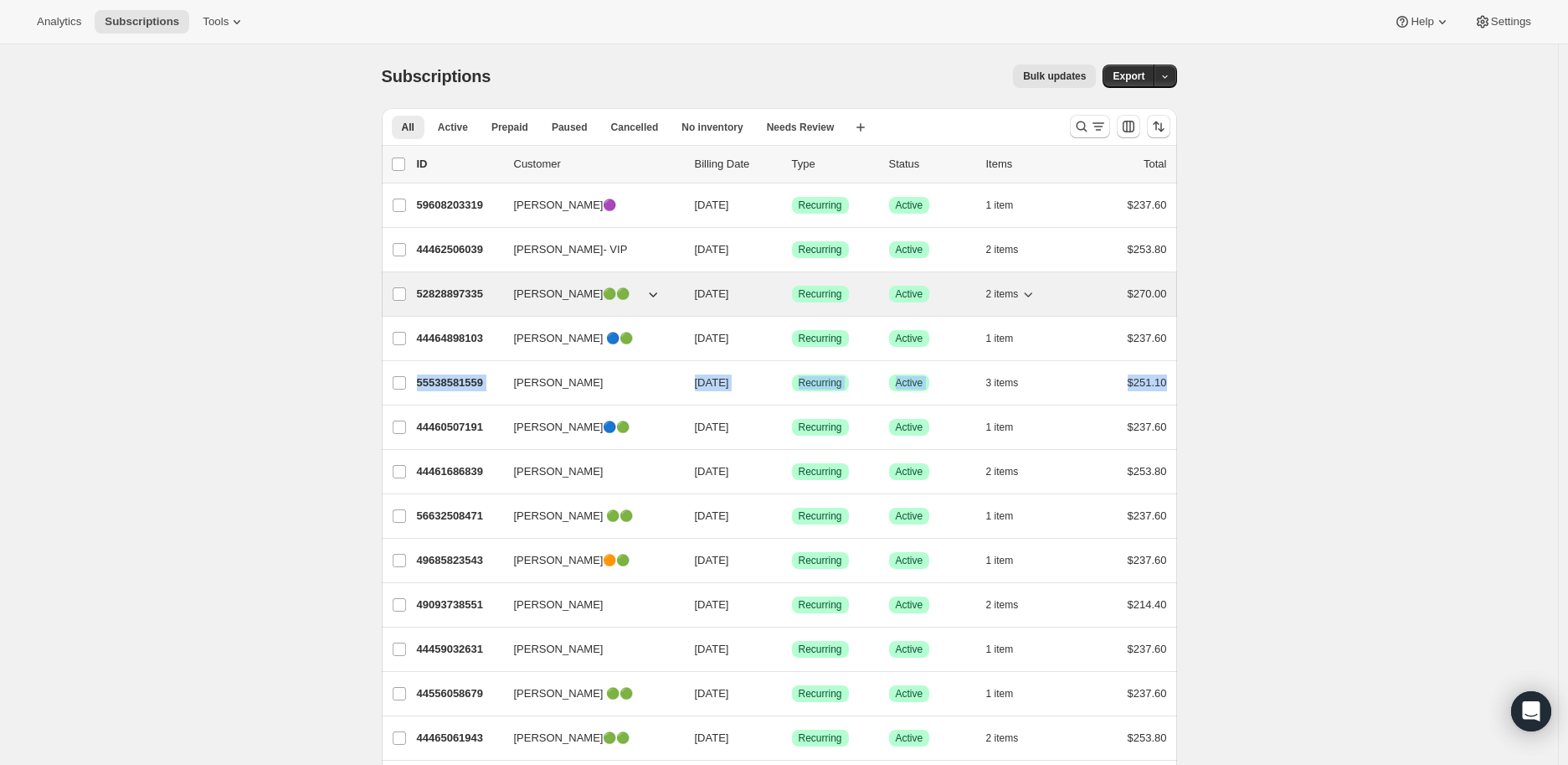
click at [1029, 290] on icon "button" at bounding box center [1029, 294] width 17 height 17
